Goal: Task Accomplishment & Management: Complete application form

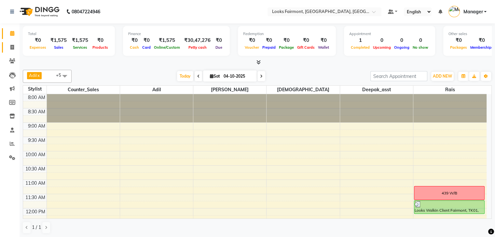
scroll to position [114, 0]
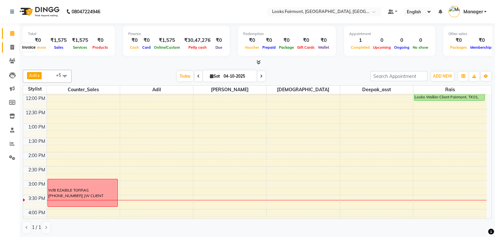
drag, startPoint x: 13, startPoint y: 47, endPoint x: 34, endPoint y: 47, distance: 21.5
click at [13, 47] on icon at bounding box center [12, 47] width 4 height 5
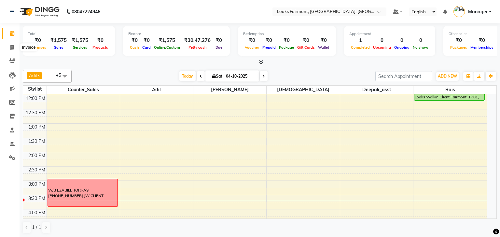
select select "8139"
select select "service"
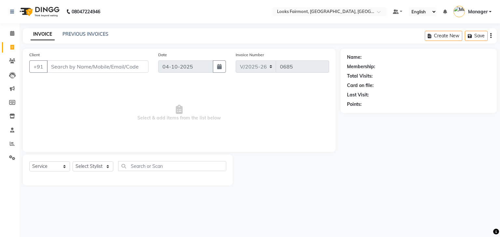
click at [90, 64] on input "Client" at bounding box center [97, 67] width 101 height 12
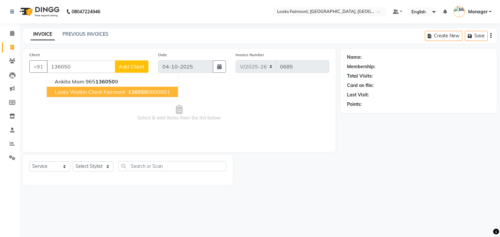
click at [108, 94] on span "Looks Walkin Client Fairmont" at bounding box center [90, 92] width 71 height 7
type input "1360500000001"
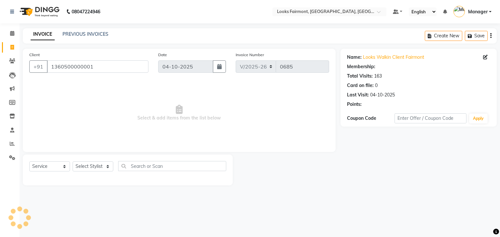
select select "1: Object"
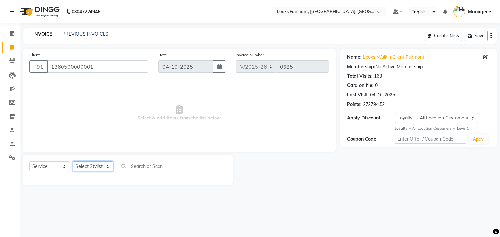
click at [91, 167] on select "Select Stylist [PERSON_NAME] Counter_Sales Deepak_asst Manager [PERSON_NAME] So…" at bounding box center [93, 167] width 41 height 10
select select "84887"
click at [73, 162] on select "Select Stylist [PERSON_NAME] Counter_Sales Deepak_asst Manager [PERSON_NAME] So…" at bounding box center [93, 167] width 41 height 10
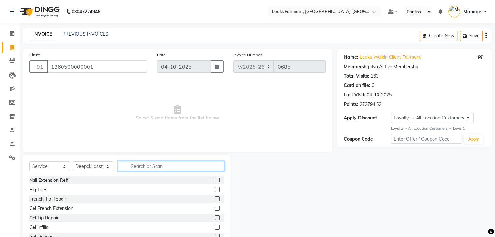
click at [164, 164] on input "text" at bounding box center [171, 166] width 106 height 10
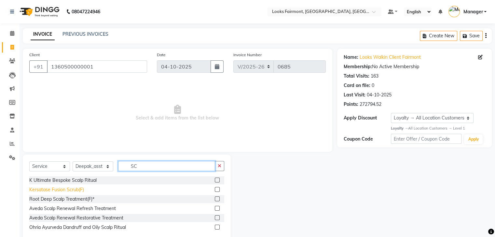
type input "SC"
click at [80, 188] on div "Kersatase Fusion Scrub(F)" at bounding box center [56, 190] width 55 height 7
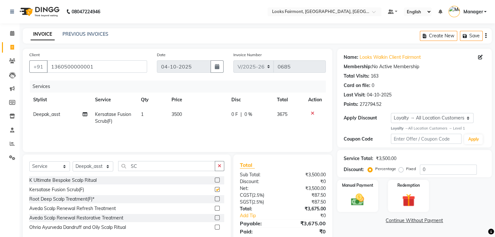
checkbox input "false"
drag, startPoint x: 156, startPoint y: 169, endPoint x: 115, endPoint y: 168, distance: 40.7
click at [115, 168] on div "Select Service Product Membership Package Voucher Prepaid Gift Card Select Styl…" at bounding box center [126, 168] width 195 height 15
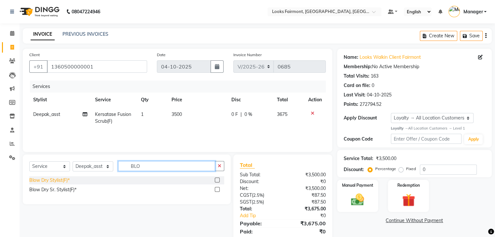
type input "BLO"
click at [40, 180] on div "Blow Dry Stylist(F)*" at bounding box center [49, 180] width 40 height 7
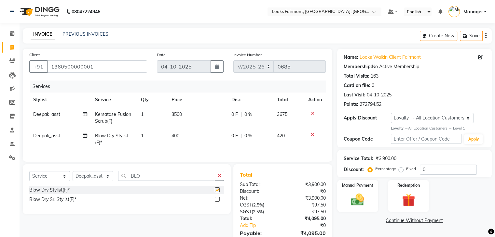
checkbox input "false"
click at [101, 180] on select "Select Stylist [PERSON_NAME] Counter_Sales Deepak_asst Manager [PERSON_NAME] So…" at bounding box center [93, 176] width 41 height 10
click at [183, 128] on td "3500" at bounding box center [198, 117] width 60 height 21
select select "84887"
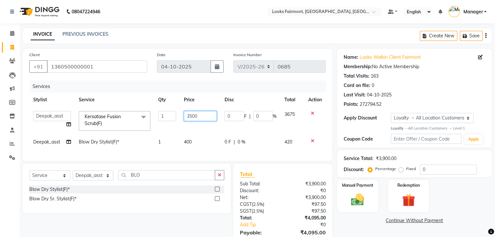
click at [196, 138] on tbody "[PERSON_NAME] Counter_Sales Deepak_asst Manager Nisha [PERSON_NAME] Soring_mgr …" at bounding box center [177, 128] width 296 height 42
click at [199, 140] on td "400" at bounding box center [200, 142] width 41 height 15
select select "84887"
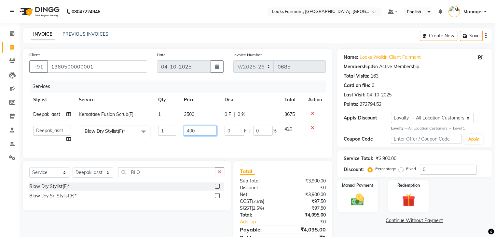
drag, startPoint x: 202, startPoint y: 131, endPoint x: 159, endPoint y: 134, distance: 43.1
click at [159, 134] on tr "[PERSON_NAME] Counter_Sales Deepak_asst Manager Nisha [PERSON_NAME] Soring_mgr …" at bounding box center [177, 134] width 296 height 25
type input "2500"
click at [346, 222] on link "Continue Without Payment" at bounding box center [414, 221] width 152 height 7
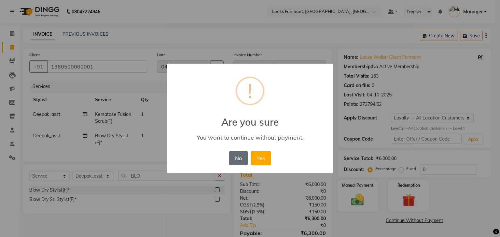
click at [237, 158] on button "No" at bounding box center [238, 158] width 18 height 14
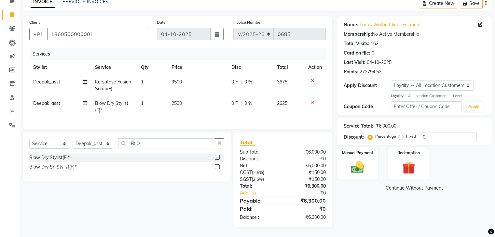
scroll to position [38, 0]
click at [127, 186] on div "Select Service Product Membership Package Voucher Prepaid Gift Card Select Styl…" at bounding box center [124, 180] width 213 height 96
click at [357, 160] on img at bounding box center [357, 168] width 22 height 16
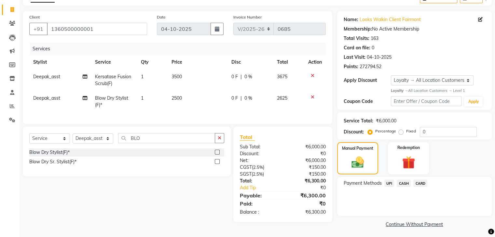
click at [424, 185] on span "CARD" at bounding box center [420, 183] width 14 height 7
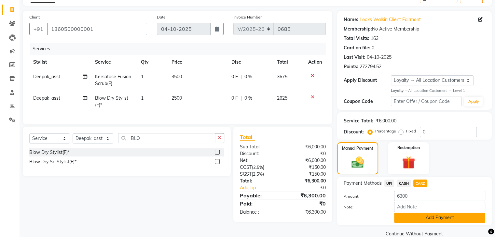
click at [446, 215] on button "Add Payment" at bounding box center [439, 218] width 91 height 10
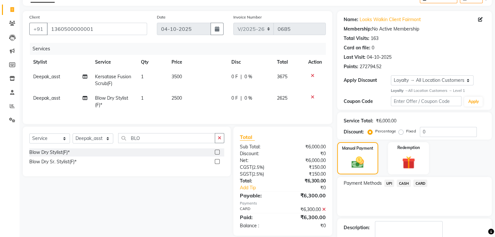
scroll to position [84, 0]
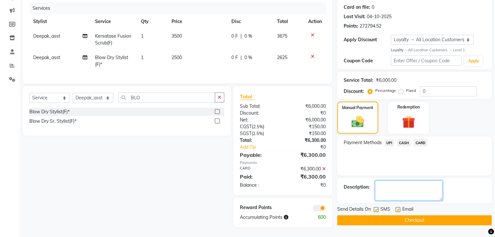
click at [384, 185] on textarea at bounding box center [409, 191] width 68 height 20
type textarea "VISA 5665"
click at [429, 216] on button "Checkout" at bounding box center [414, 221] width 155 height 10
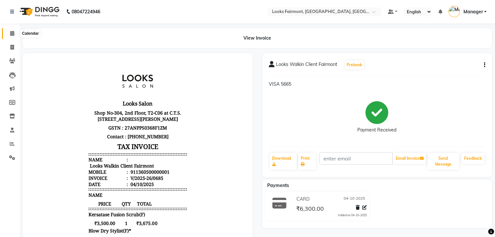
click at [12, 33] on icon at bounding box center [12, 33] width 4 height 5
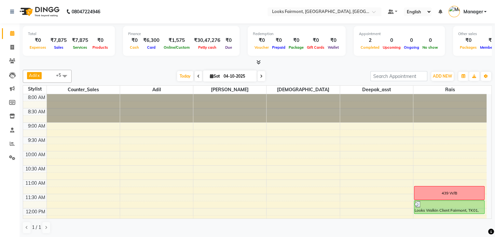
click at [259, 63] on icon at bounding box center [258, 62] width 4 height 5
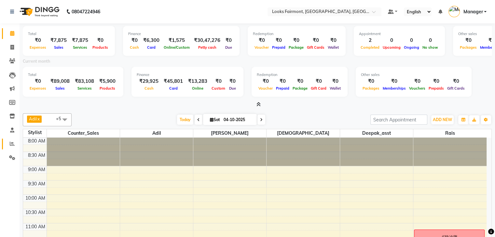
click at [9, 149] on link "Reports" at bounding box center [10, 144] width 16 height 11
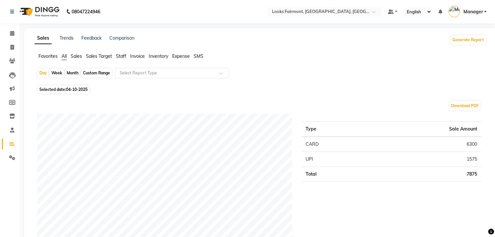
click at [76, 58] on span "Sales" at bounding box center [76, 56] width 11 height 6
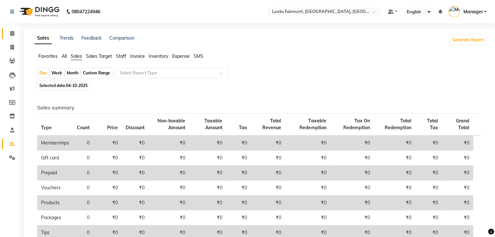
click at [12, 37] on link "Calendar" at bounding box center [10, 33] width 16 height 11
